Goal: Information Seeking & Learning: Learn about a topic

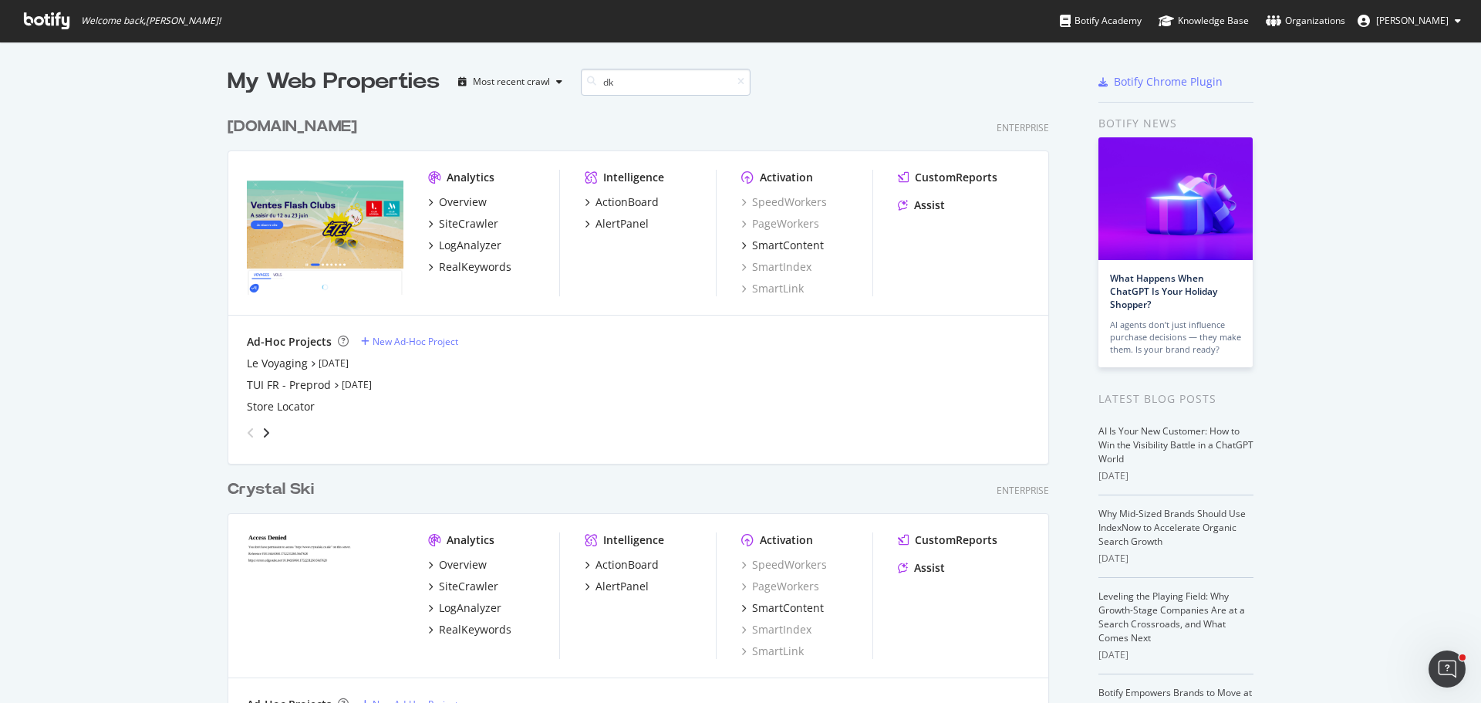
scroll to position [351, 822]
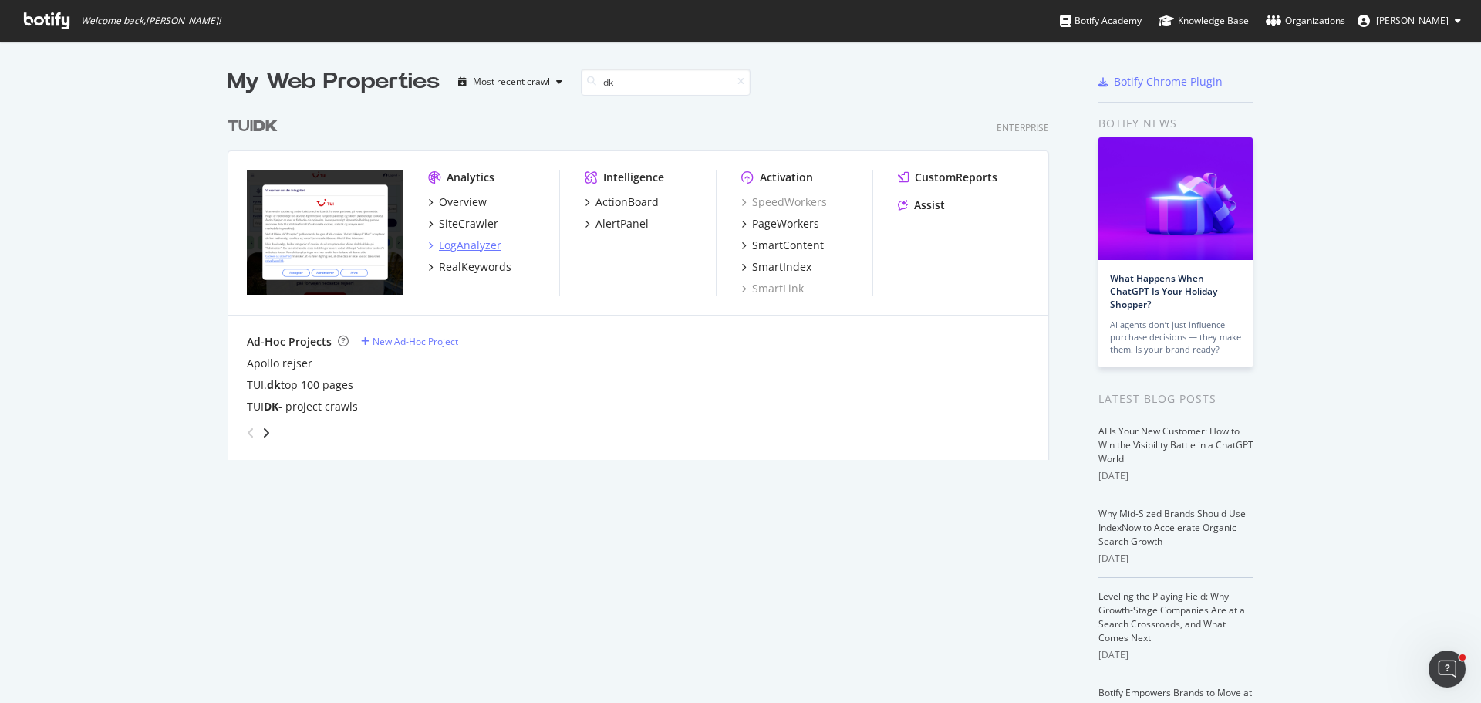
type input "dk"
click at [475, 248] on div "LogAnalyzer" at bounding box center [470, 245] width 62 height 15
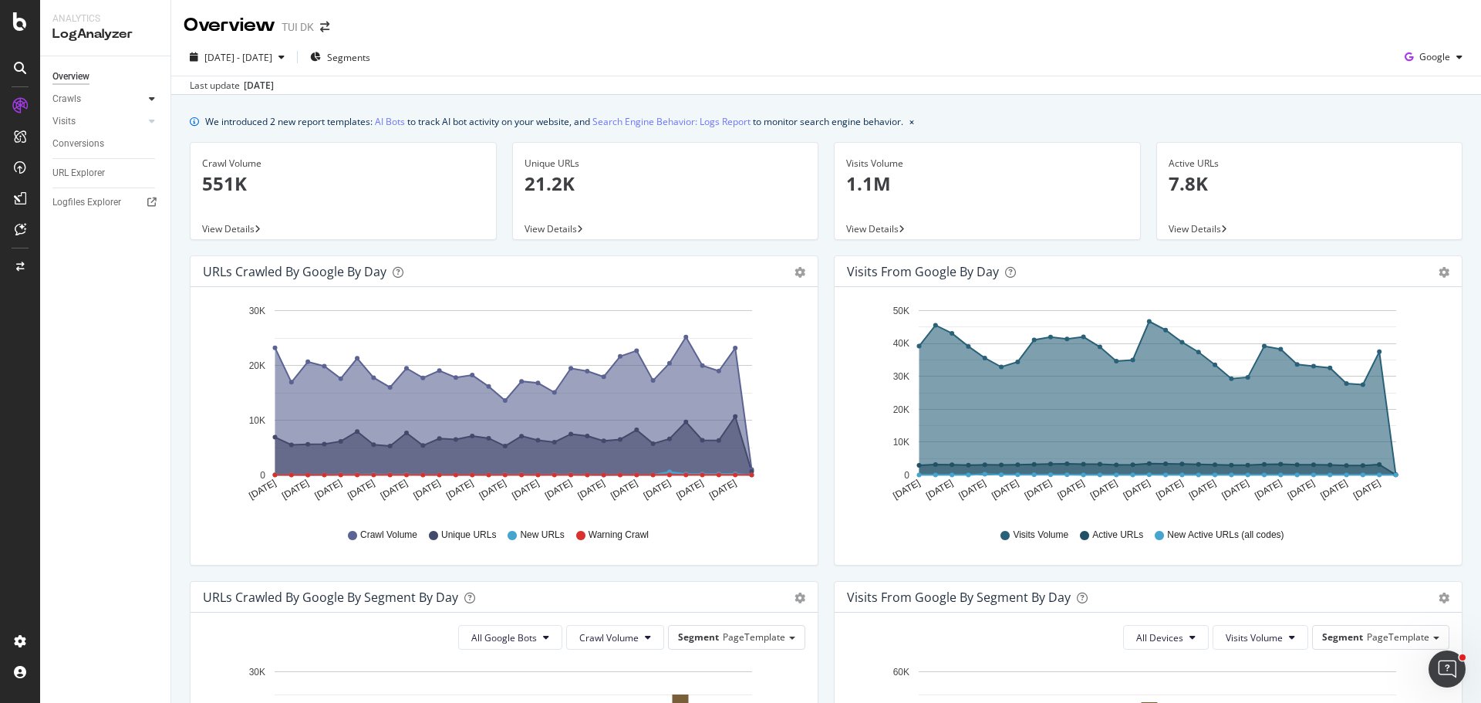
click at [150, 103] on icon at bounding box center [152, 98] width 6 height 9
click at [81, 124] on div "Daily Distribution" at bounding box center [95, 121] width 72 height 16
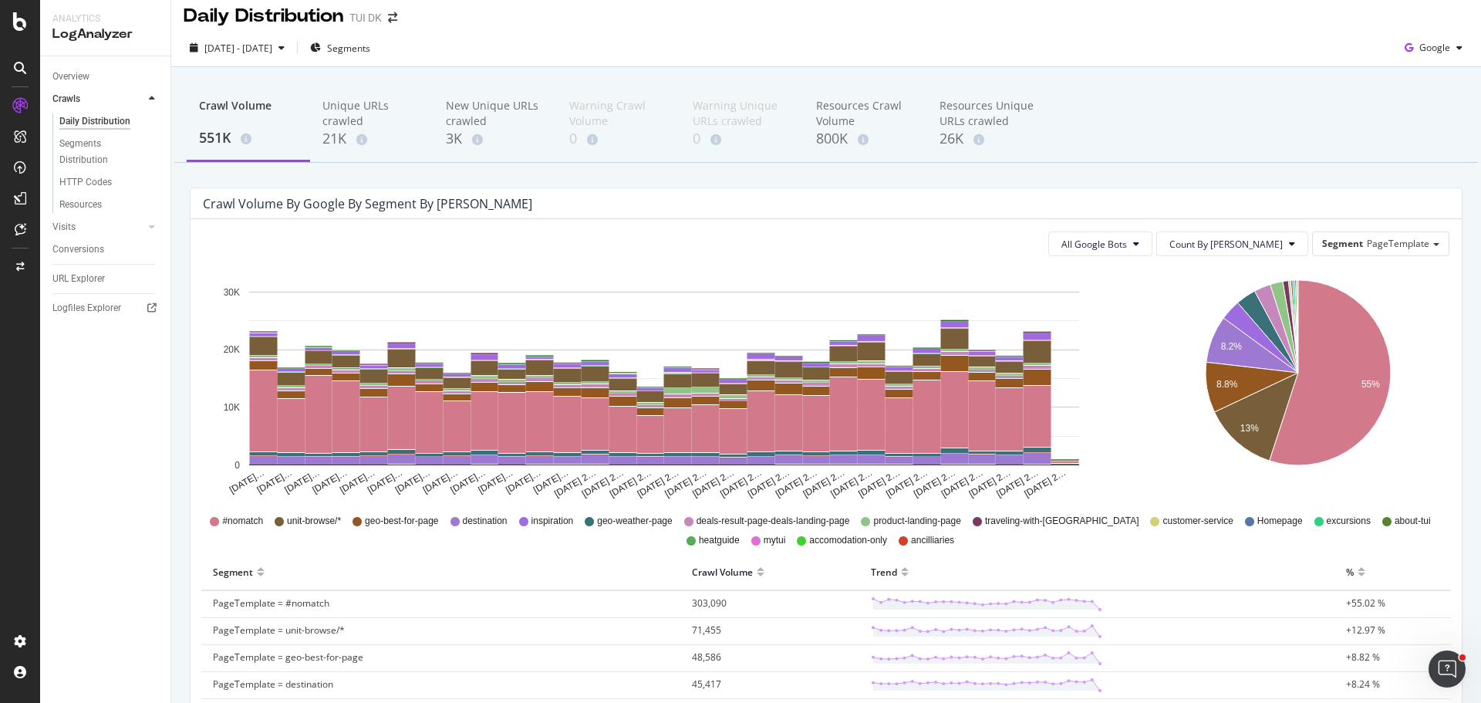
scroll to position [8, 0]
click at [80, 274] on div "URL Explorer" at bounding box center [78, 279] width 52 height 16
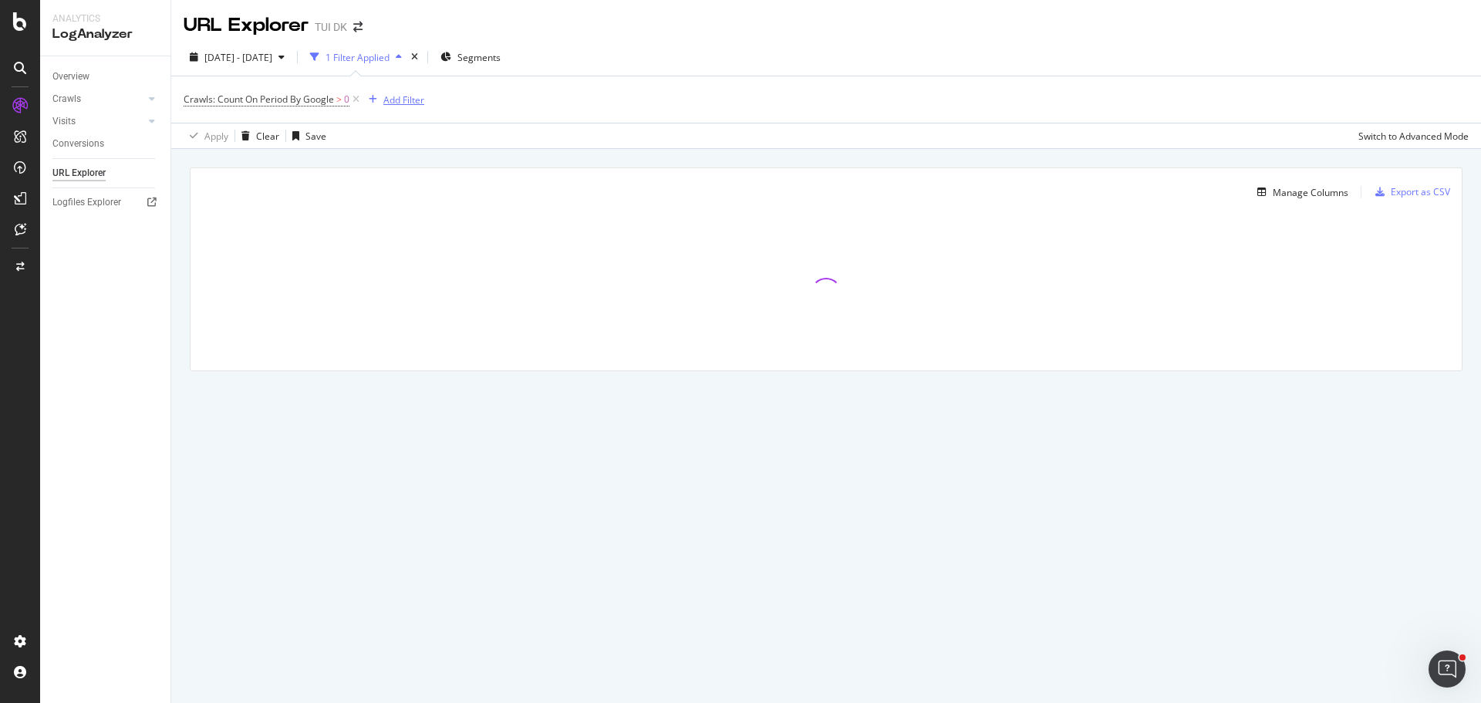
click at [410, 100] on div "Add Filter" at bounding box center [403, 99] width 41 height 13
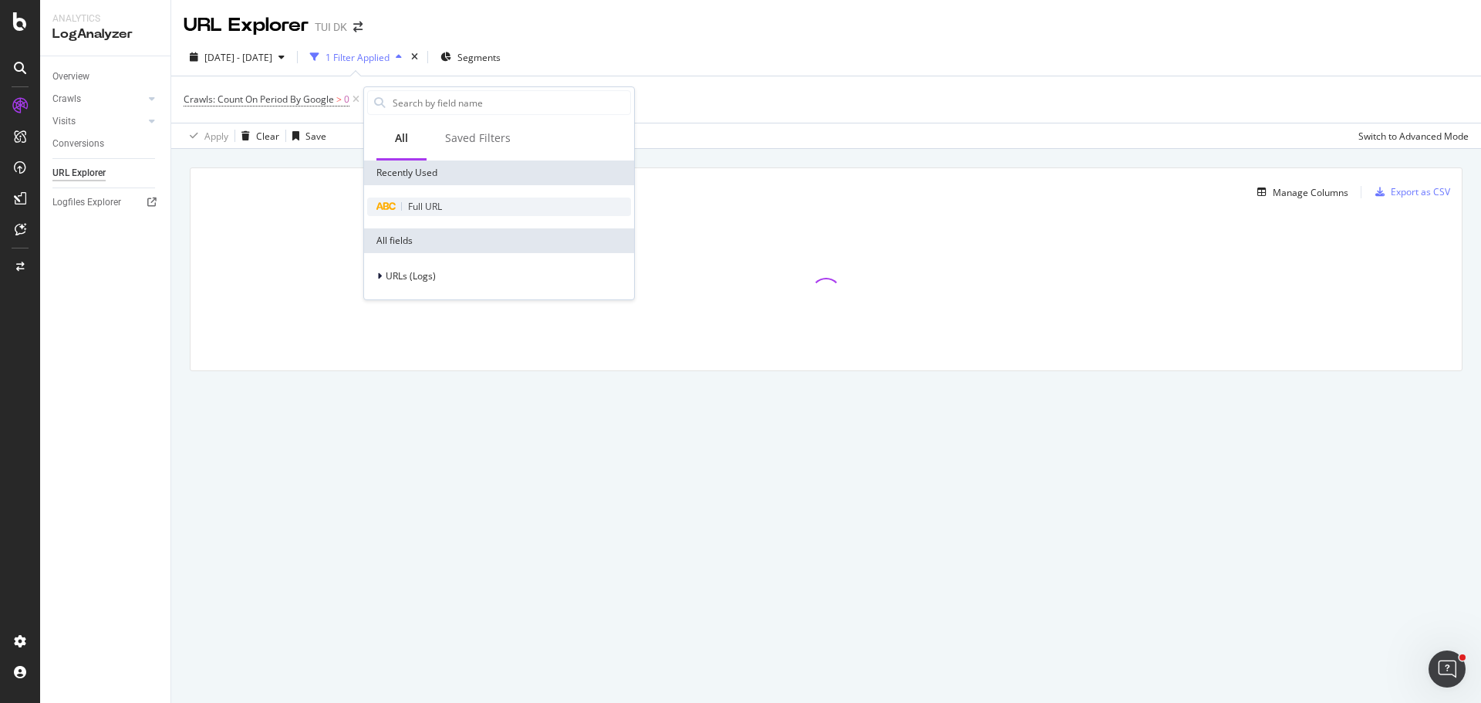
click at [428, 204] on span "Full URL" at bounding box center [425, 206] width 34 height 13
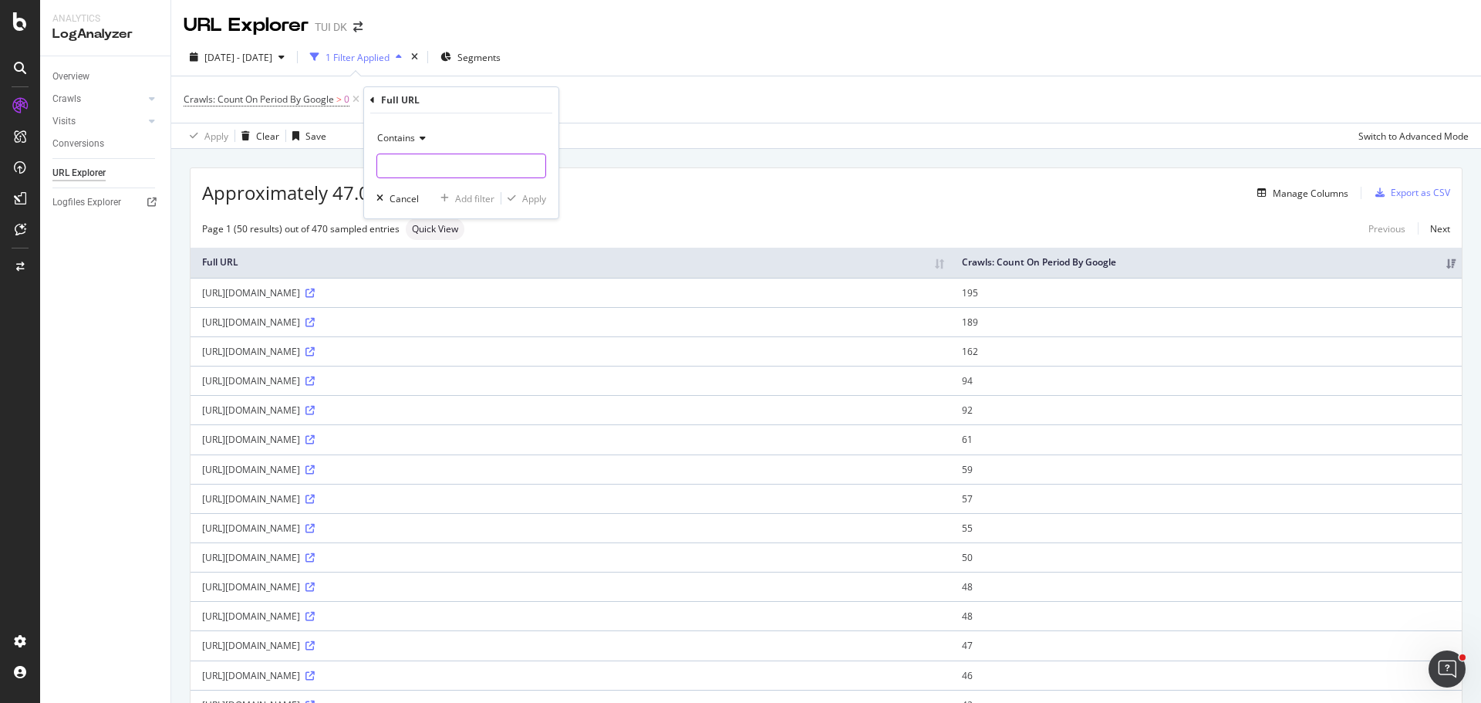
click at [437, 163] on input "text" at bounding box center [461, 165] width 168 height 25
paste input "[URL][DOMAIN_NAME]"
type input "[URL][DOMAIN_NAME]"
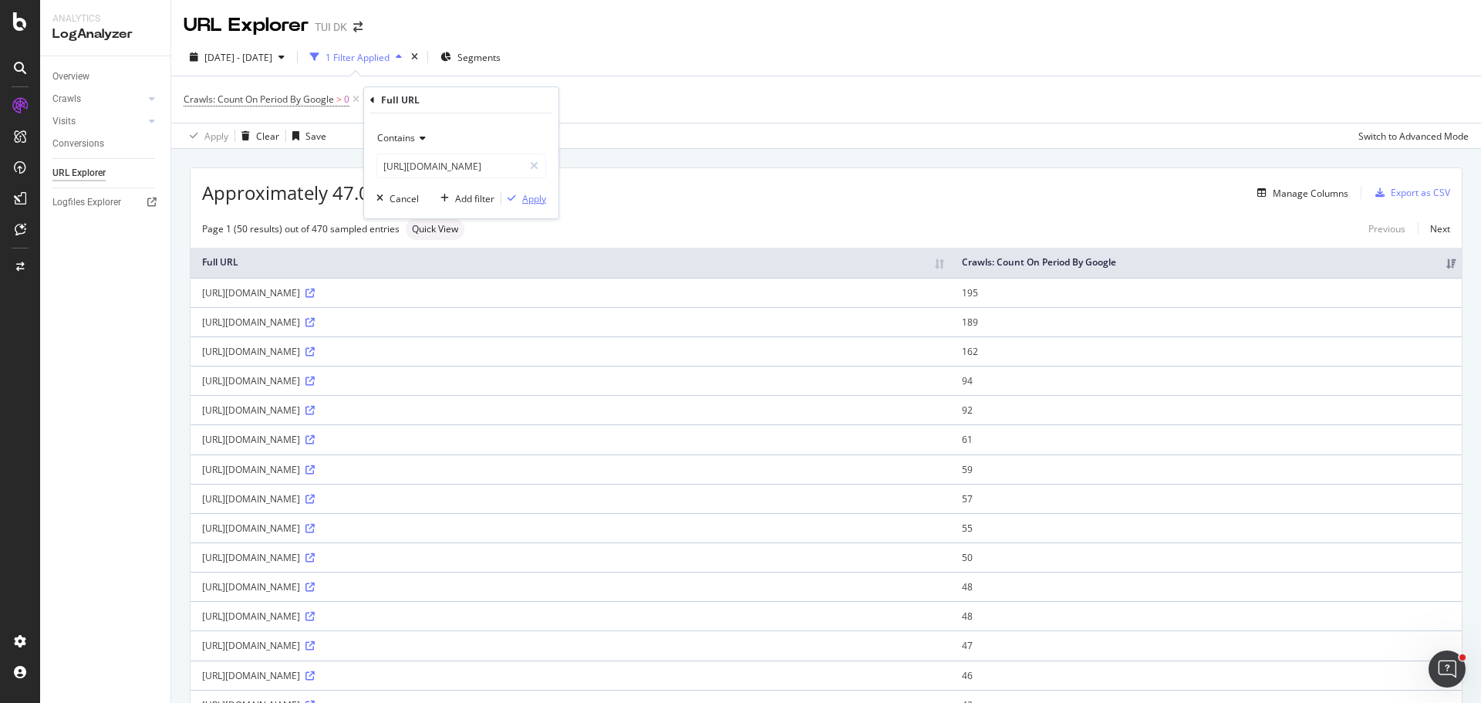
click at [518, 195] on div "button" at bounding box center [511, 198] width 21 height 9
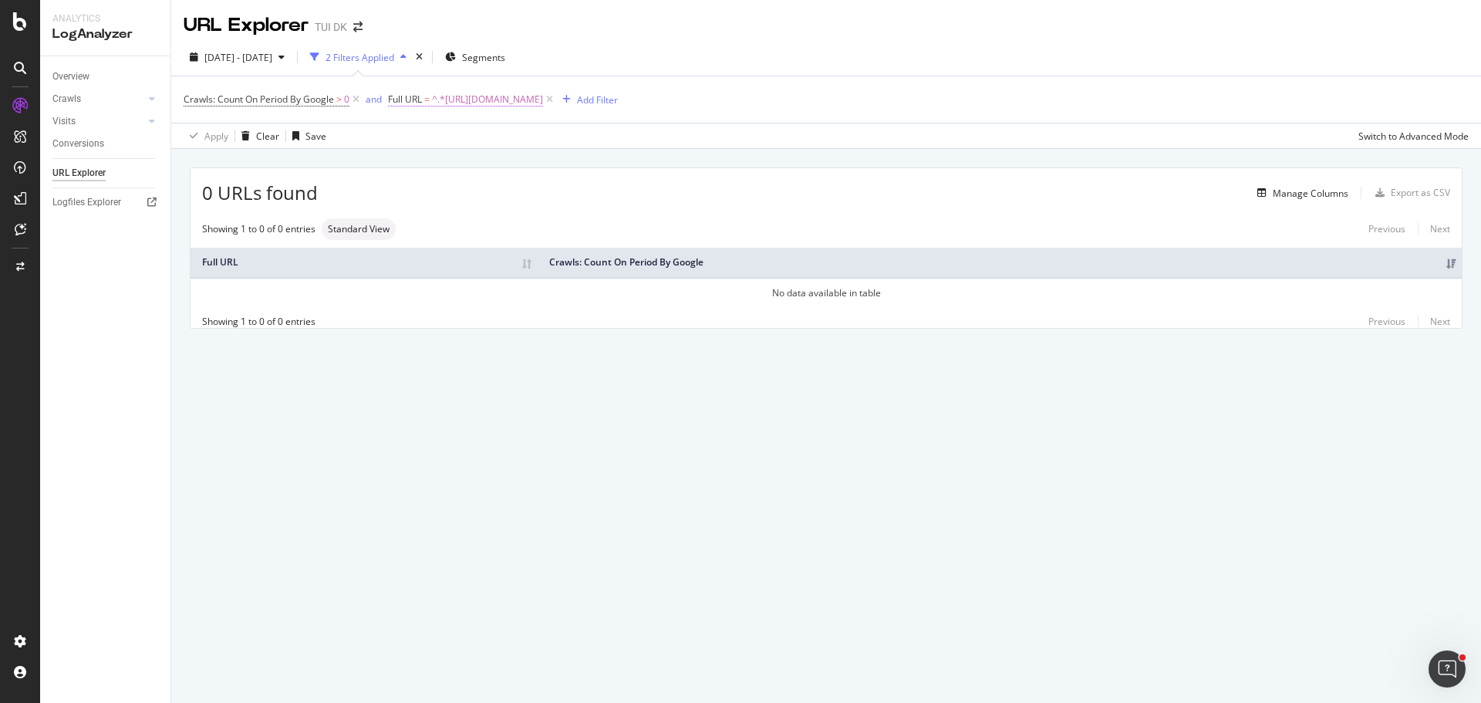
click at [540, 103] on span "^.*[URL][DOMAIN_NAME]" at bounding box center [487, 100] width 111 height 22
click at [531, 164] on input "[URL][DOMAIN_NAME]" at bounding box center [476, 163] width 146 height 25
type input "[URL][DOMAIN_NAME]"
click at [555, 200] on div "Apply" at bounding box center [560, 196] width 24 height 13
click at [285, 57] on icon "button" at bounding box center [281, 56] width 6 height 9
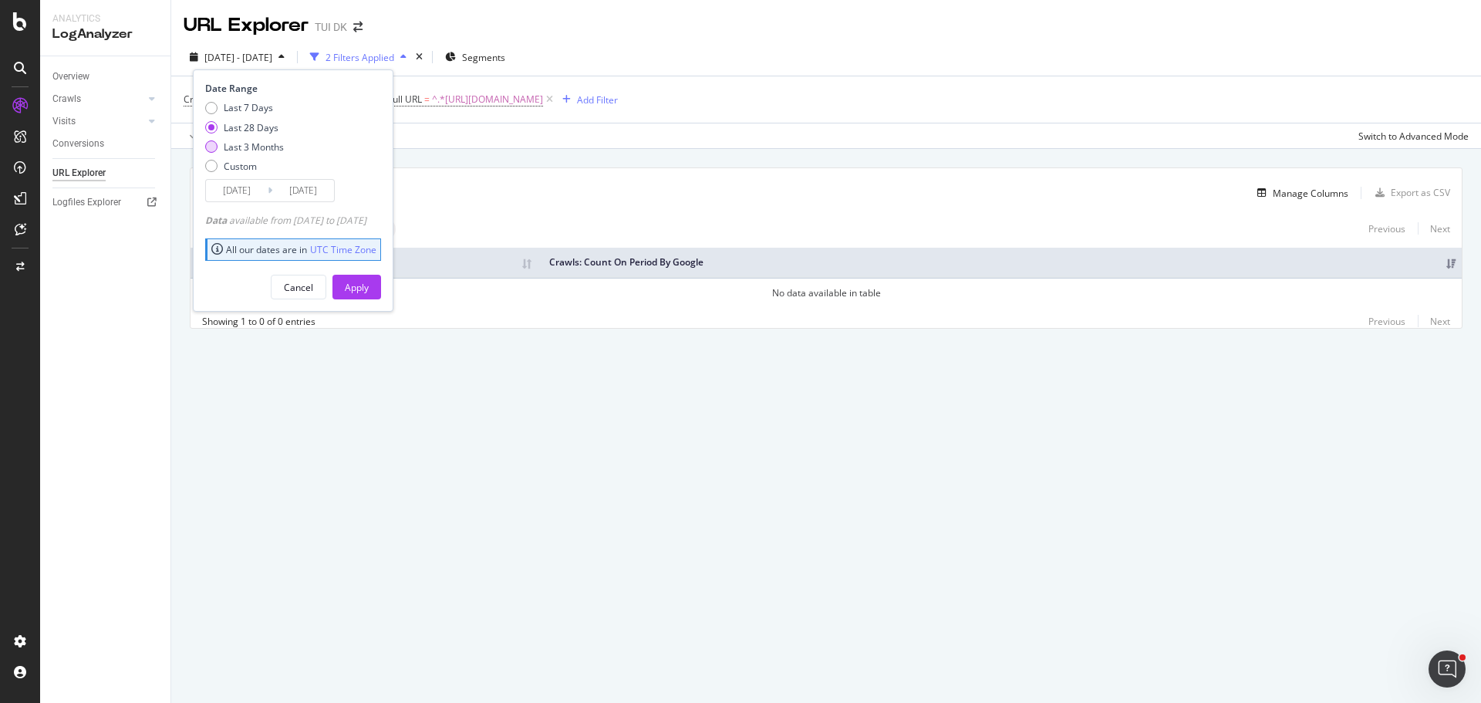
click at [276, 147] on div "Last 3 Months" at bounding box center [254, 146] width 60 height 13
type input "[DATE]"
click at [369, 282] on div "Apply" at bounding box center [357, 287] width 24 height 13
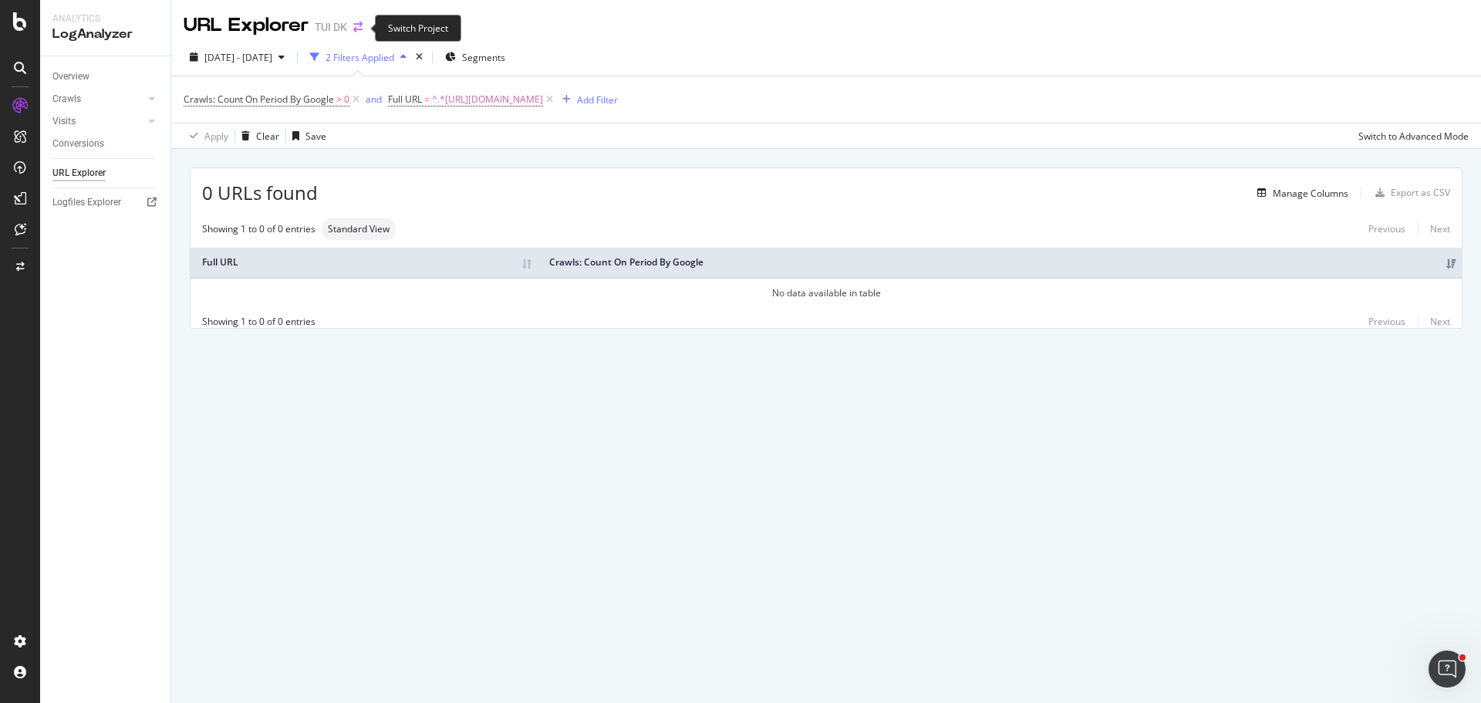
click at [356, 28] on icon "arrow-right-arrow-left" at bounding box center [357, 27] width 9 height 11
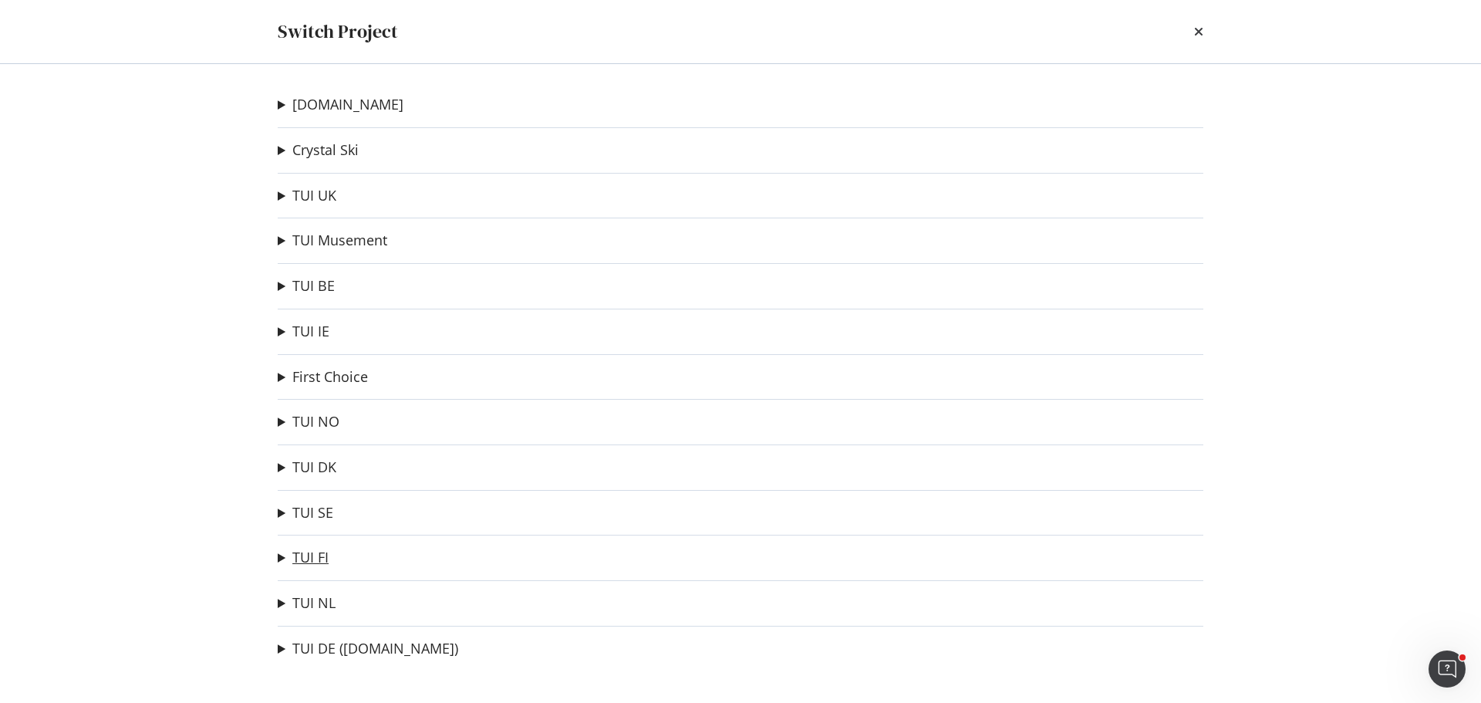
click at [314, 564] on link "TUI FI" at bounding box center [310, 557] width 36 height 16
